Goal: Task Accomplishment & Management: Use online tool/utility

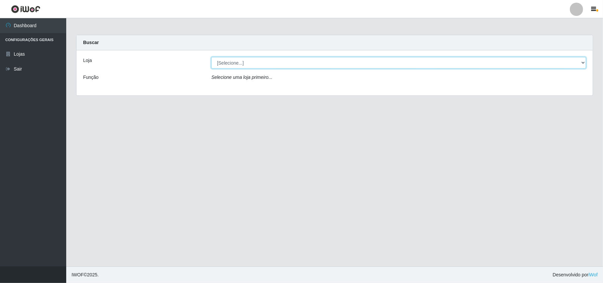
click at [261, 64] on select "[Selecione...] Bemais Supermercados - B11 Manaíra" at bounding box center [398, 63] width 375 height 12
select select "409"
click at [211, 57] on select "[Selecione...] Bemais Supermercados - B11 Manaíra" at bounding box center [398, 63] width 375 height 12
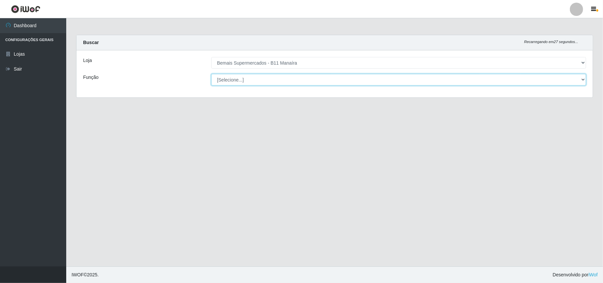
click at [335, 76] on select "[Selecione...] ASG ASG + ASG ++ Auxiliar de Estacionamento Auxiliar de Estacion…" at bounding box center [398, 80] width 375 height 12
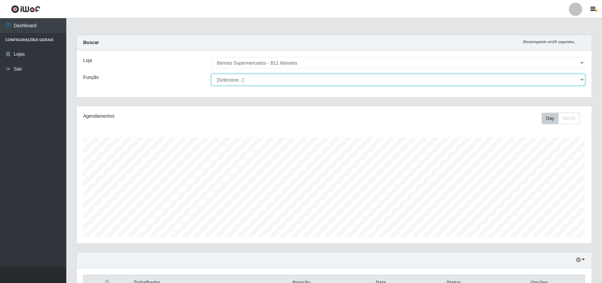
click at [211, 74] on select "[Selecione...] ASG ASG + ASG ++ Auxiliar de Estacionamento Auxiliar de Estacion…" at bounding box center [398, 80] width 374 height 12
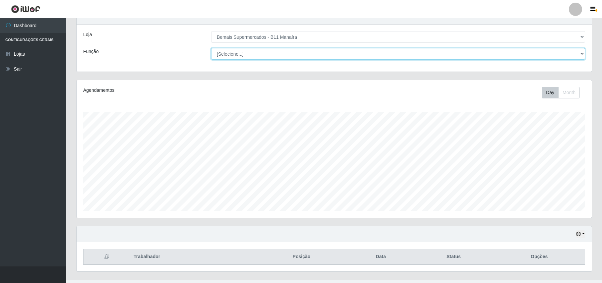
scroll to position [40, 0]
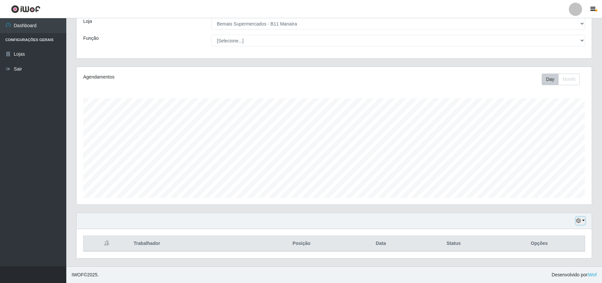
click at [582, 221] on button "button" at bounding box center [579, 221] width 9 height 8
click at [549, 190] on button "1 Semana" at bounding box center [558, 196] width 52 height 14
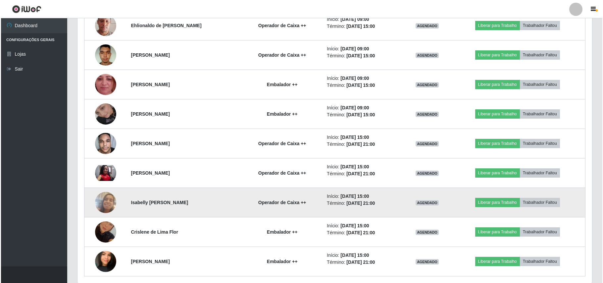
scroll to position [336, 0]
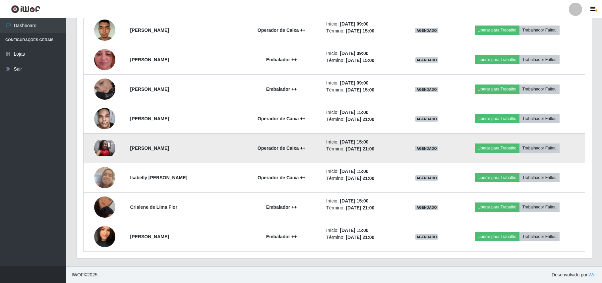
click at [96, 146] on img at bounding box center [104, 148] width 21 height 16
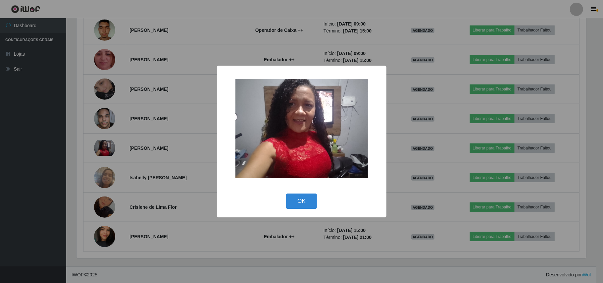
click at [101, 150] on div "× OK Cancel" at bounding box center [301, 141] width 603 height 283
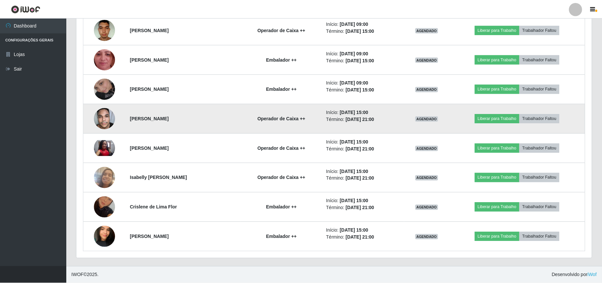
scroll to position [138, 515]
click at [109, 117] on img at bounding box center [104, 118] width 21 height 28
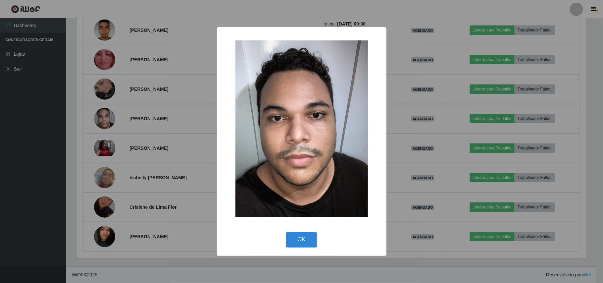
click at [108, 117] on div "× OK Cancel" at bounding box center [301, 141] width 603 height 283
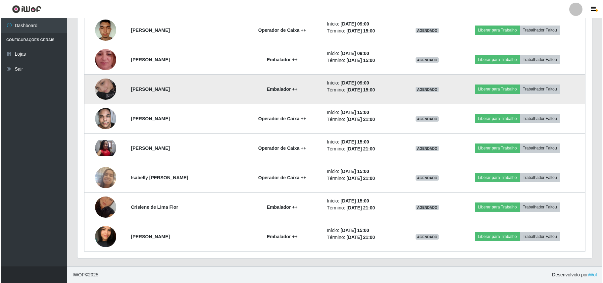
scroll to position [138, 515]
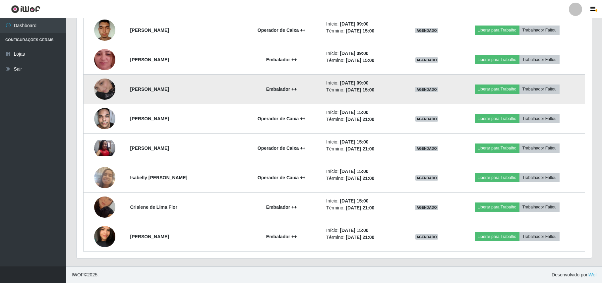
click at [103, 94] on img at bounding box center [104, 89] width 21 height 38
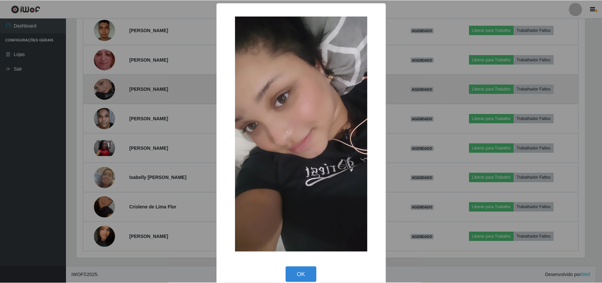
scroll to position [138, 510]
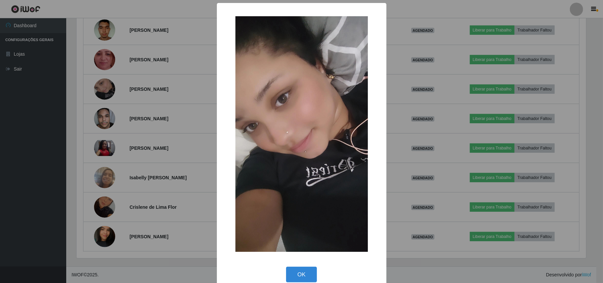
click at [105, 91] on div "× OK Cancel" at bounding box center [301, 141] width 603 height 283
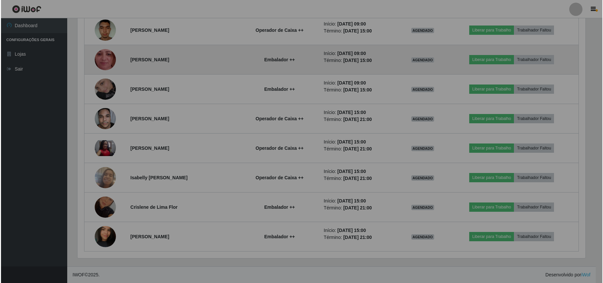
scroll to position [138, 515]
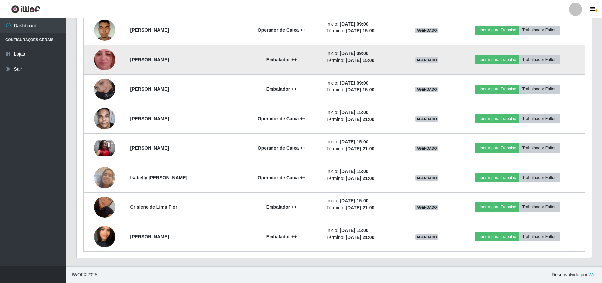
click at [99, 65] on img at bounding box center [104, 59] width 21 height 47
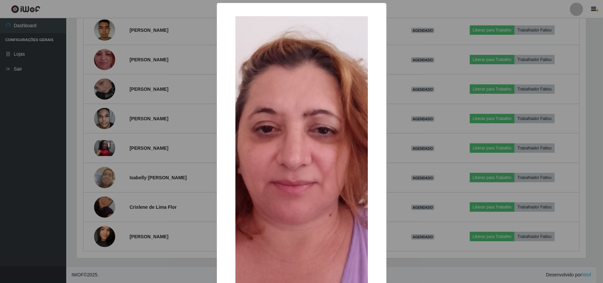
drag, startPoint x: 99, startPoint y: 65, endPoint x: 101, endPoint y: 74, distance: 8.8
click at [100, 69] on div "× OK Cancel" at bounding box center [301, 141] width 603 height 283
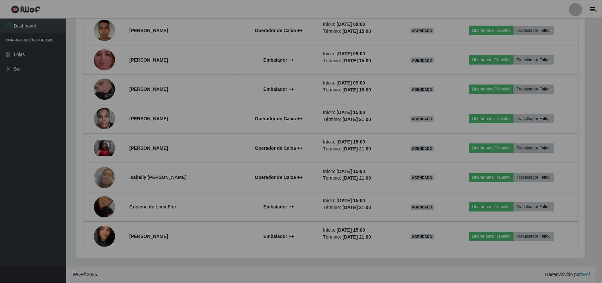
scroll to position [138, 515]
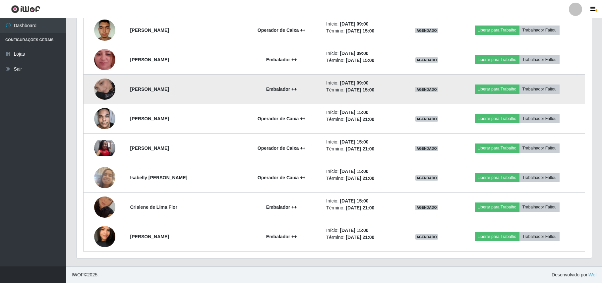
click at [108, 88] on img at bounding box center [104, 89] width 21 height 38
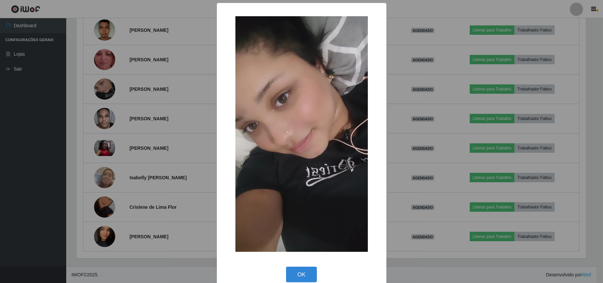
click at [108, 90] on div "× OK Cancel" at bounding box center [301, 141] width 603 height 283
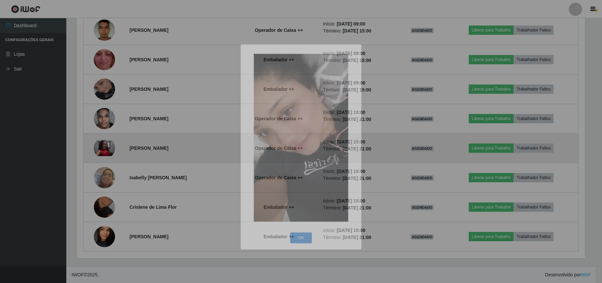
scroll to position [138, 515]
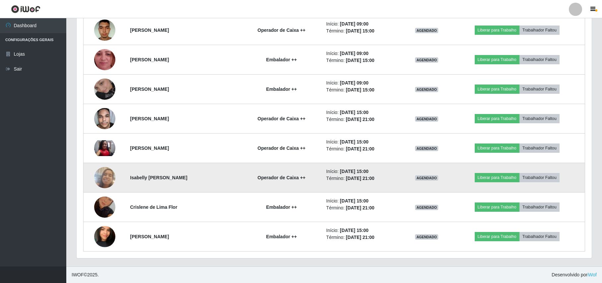
click at [111, 190] on td at bounding box center [104, 177] width 43 height 29
click at [110, 182] on img at bounding box center [104, 178] width 21 height 38
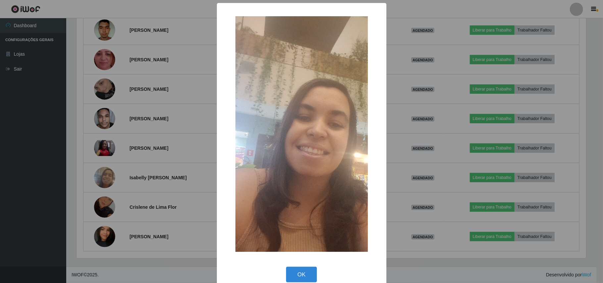
click at [112, 204] on div "× OK Cancel" at bounding box center [301, 141] width 603 height 283
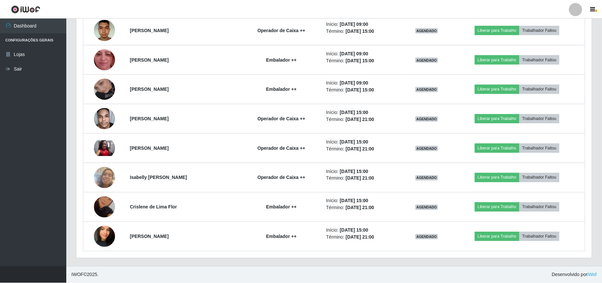
scroll to position [0, 0]
click at [112, 204] on img at bounding box center [104, 207] width 21 height 38
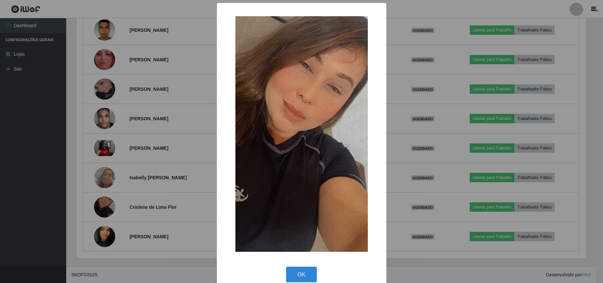
click at [112, 204] on div "× OK Cancel" at bounding box center [301, 141] width 603 height 283
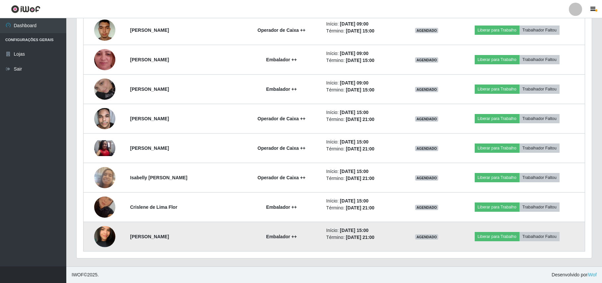
click at [106, 236] on img at bounding box center [104, 237] width 21 height 38
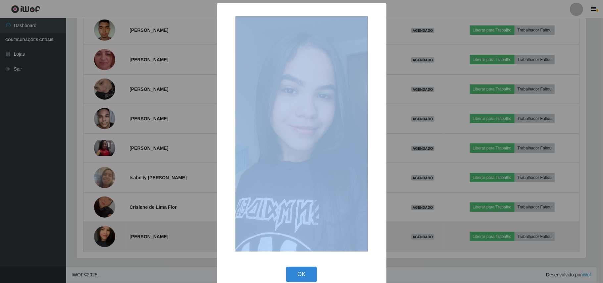
click at [106, 236] on div "× OK Cancel" at bounding box center [301, 141] width 603 height 283
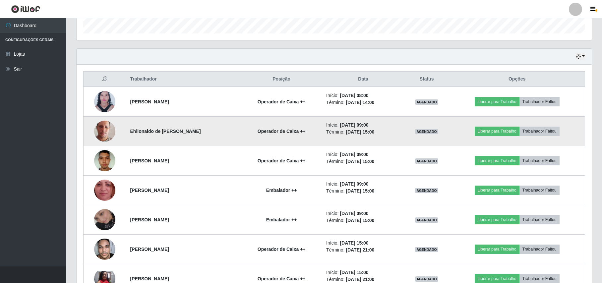
click at [115, 118] on td at bounding box center [104, 131] width 43 height 29
click at [107, 133] on img at bounding box center [104, 131] width 21 height 38
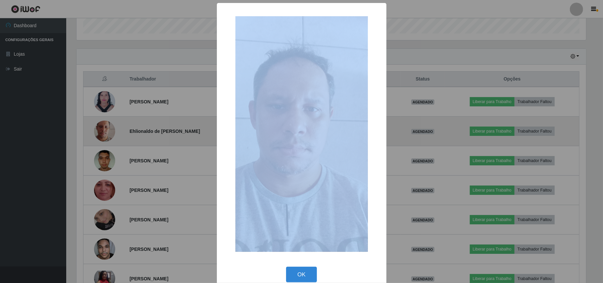
click at [107, 133] on div "× OK Cancel" at bounding box center [301, 141] width 603 height 283
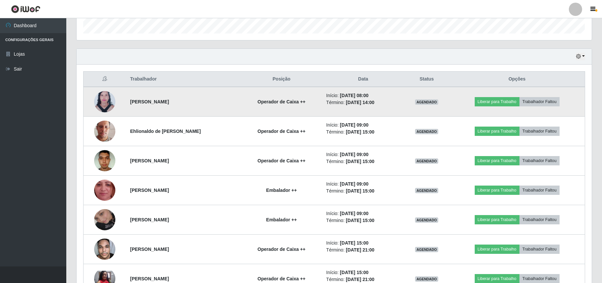
click at [102, 100] on img at bounding box center [104, 101] width 21 height 29
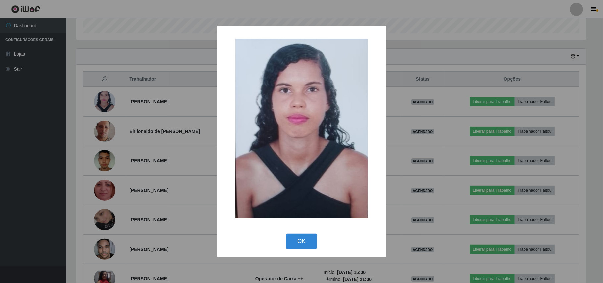
click at [102, 105] on div "× OK Cancel" at bounding box center [301, 141] width 603 height 283
